Goal: Task Accomplishment & Management: Manage account settings

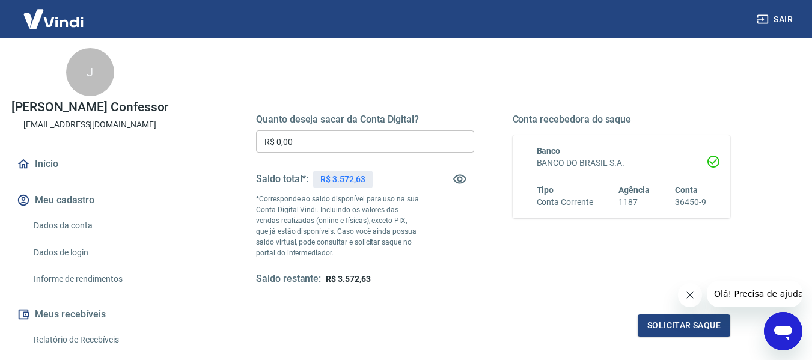
scroll to position [180, 0]
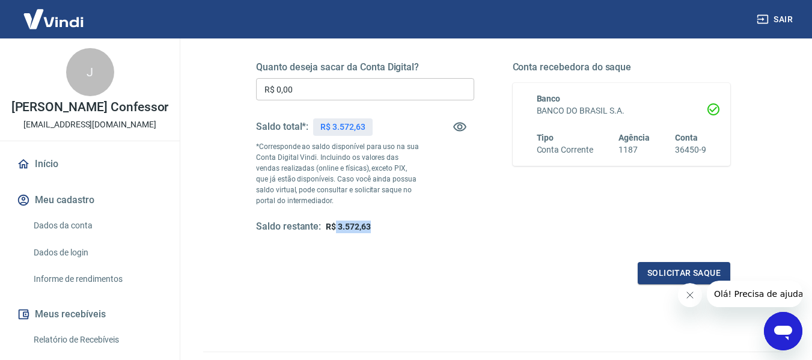
drag, startPoint x: 335, startPoint y: 230, endPoint x: 379, endPoint y: 231, distance: 43.9
click at [379, 231] on div "Saldo restante: R$ 3.572,63" at bounding box center [365, 227] width 218 height 13
copy span "3.572,63"
